Goal: Book appointment/travel/reservation

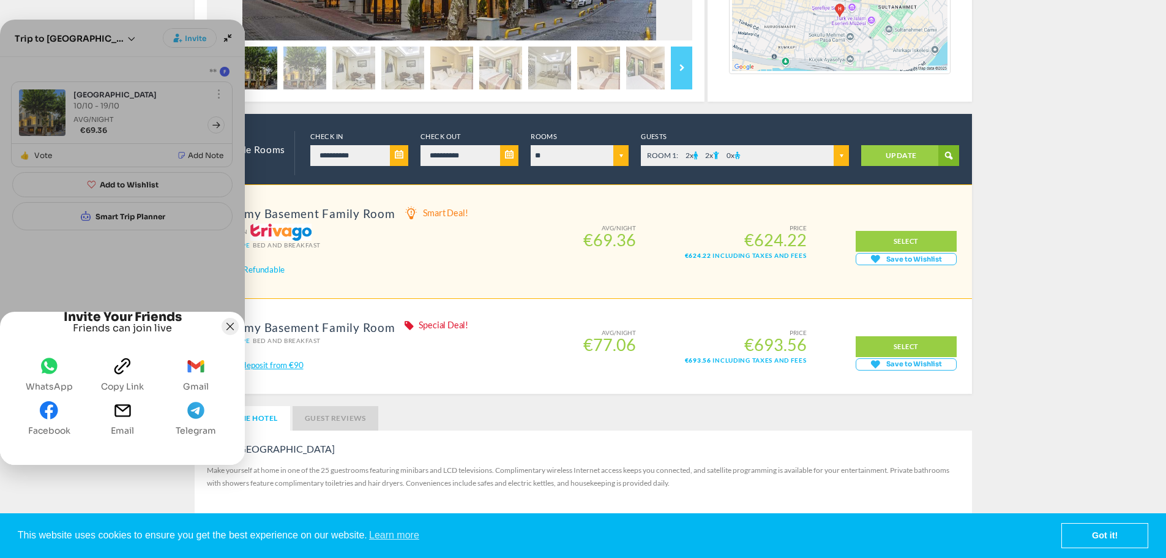
click at [233, 318] on button "Joyned Window" at bounding box center [230, 326] width 17 height 17
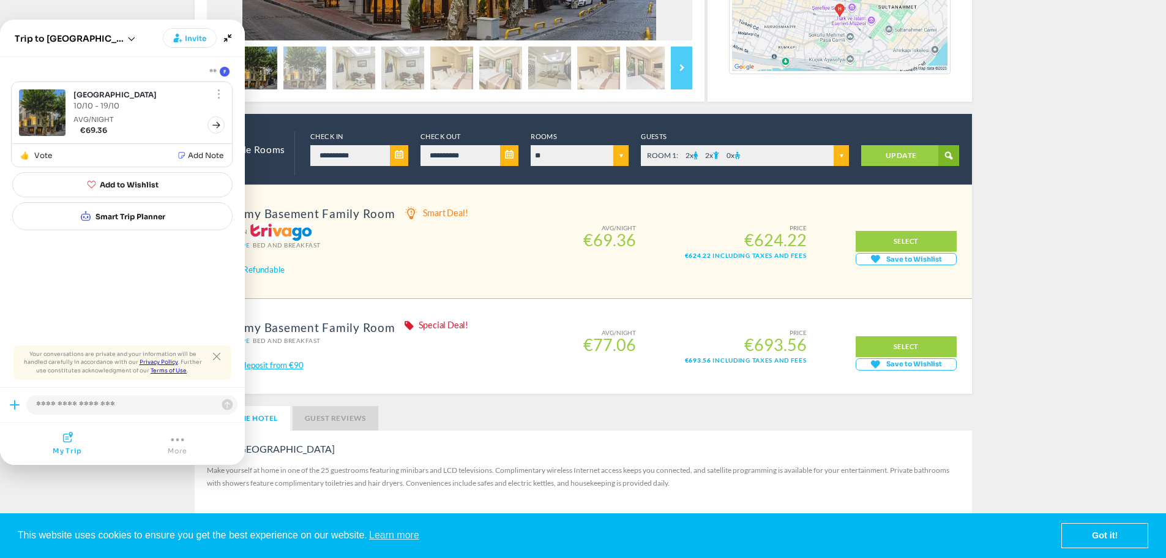
click at [219, 124] on icon "Open offering" at bounding box center [216, 125] width 10 height 10
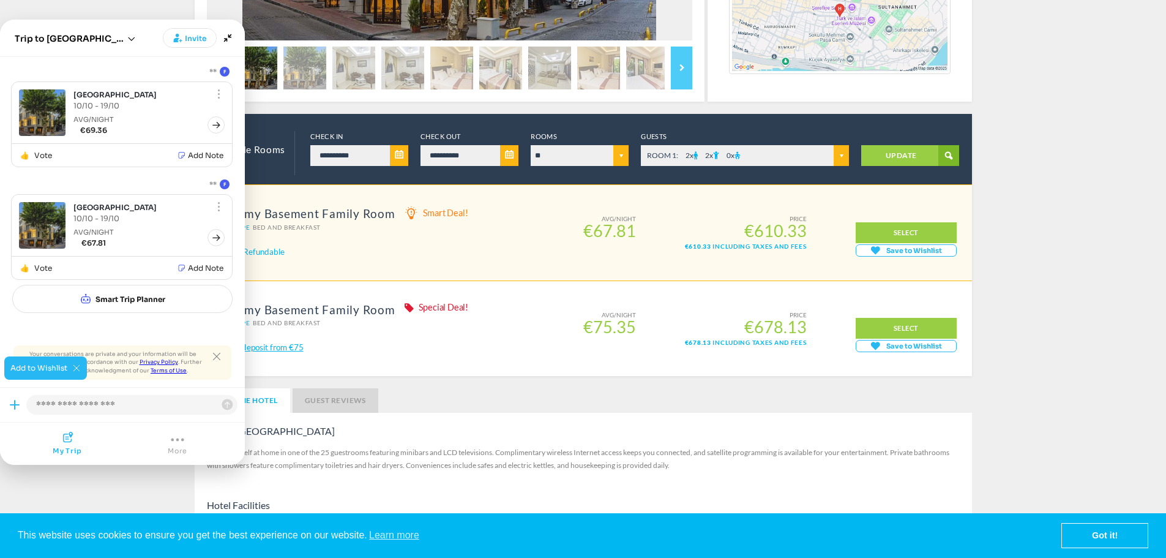
click at [888, 253] on span "Save to Wishlist" at bounding box center [914, 250] width 62 height 11
click at [888, 240] on link "SELECT" at bounding box center [906, 232] width 101 height 21
